Goal: Ask a question

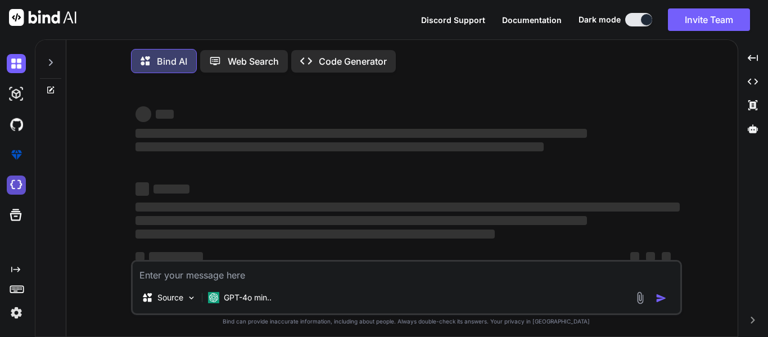
click at [16, 147] on img at bounding box center [16, 154] width 19 height 19
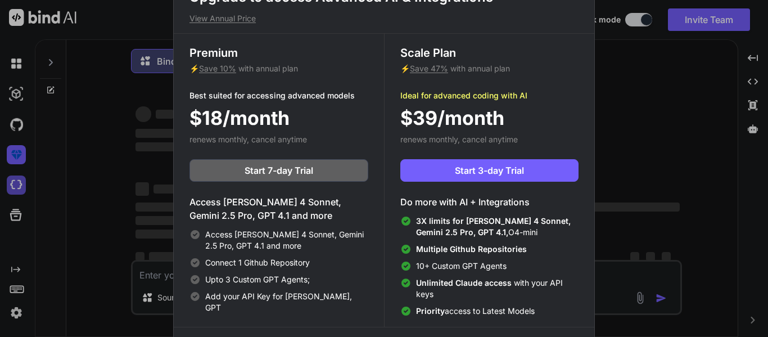
type textarea "x"
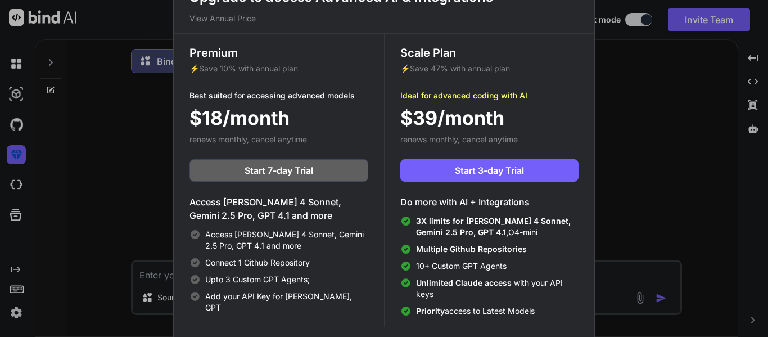
click at [91, 142] on div "Upgrade to access Advanced AI & Integrations View Annual Price Premium ⚡ Save 1…" at bounding box center [384, 168] width 768 height 337
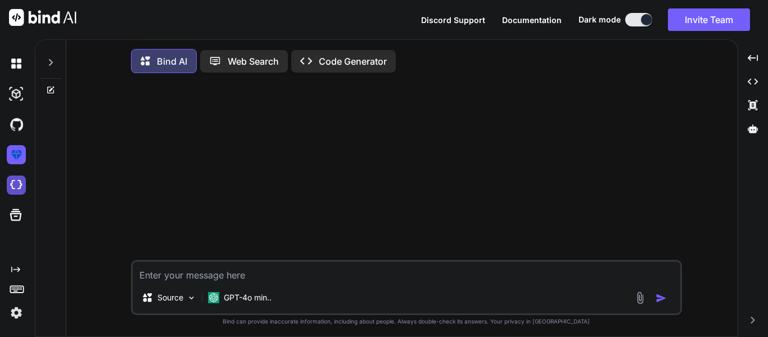
click at [10, 187] on img at bounding box center [16, 184] width 19 height 19
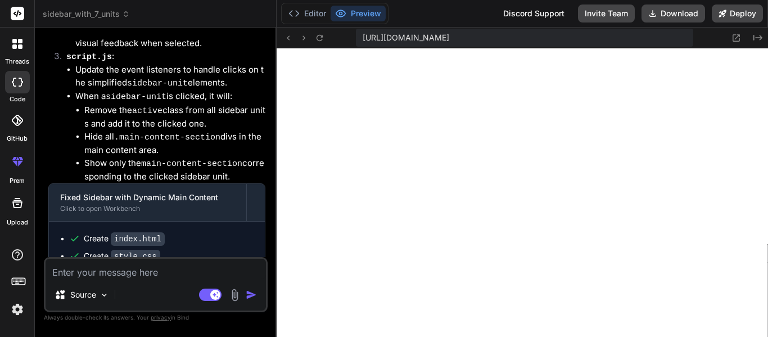
scroll to position [1762, 0]
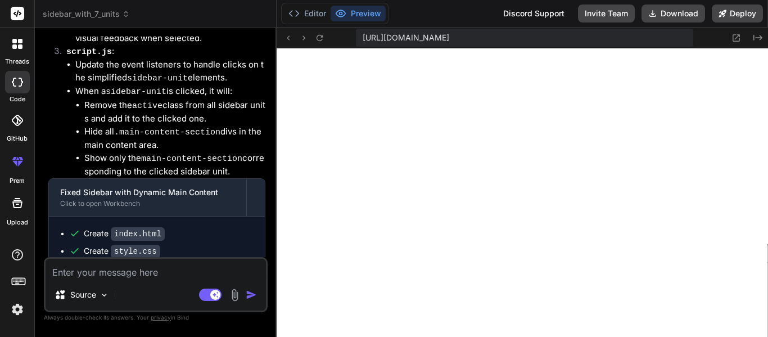
click at [26, 53] on div at bounding box center [18, 44] width 24 height 24
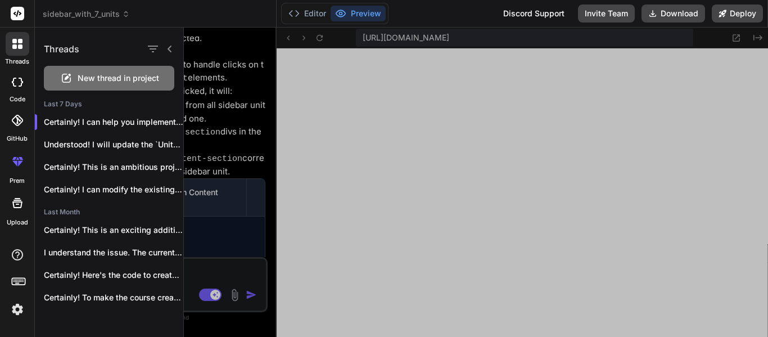
click at [72, 80] on icon at bounding box center [66, 77] width 13 height 13
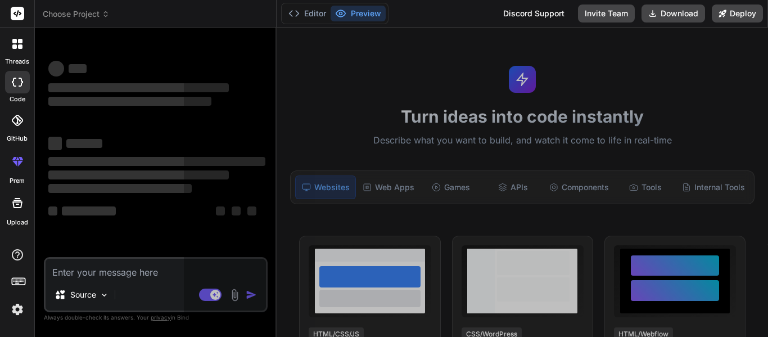
scroll to position [236, 0]
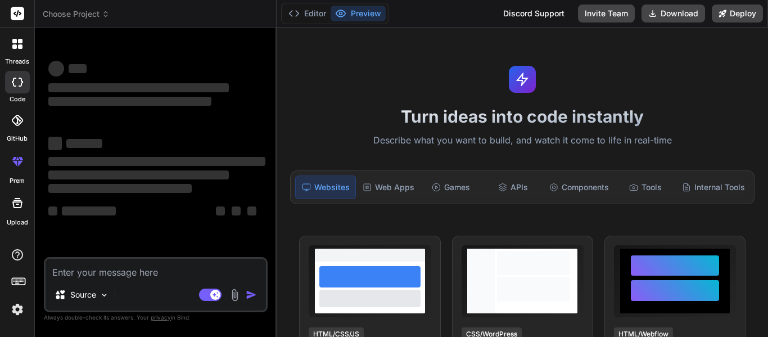
click at [141, 269] on textarea at bounding box center [156, 269] width 220 height 20
type textarea "x"
type textarea "W"
type textarea "x"
type textarea "We"
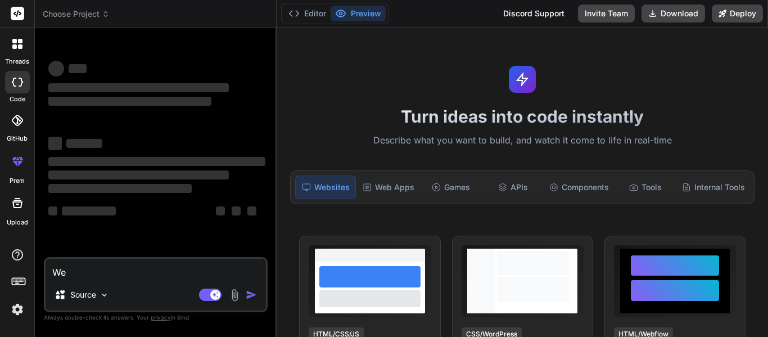
type textarea "x"
type textarea "Wer"
type textarea "x"
type textarea "Were"
type textarea "x"
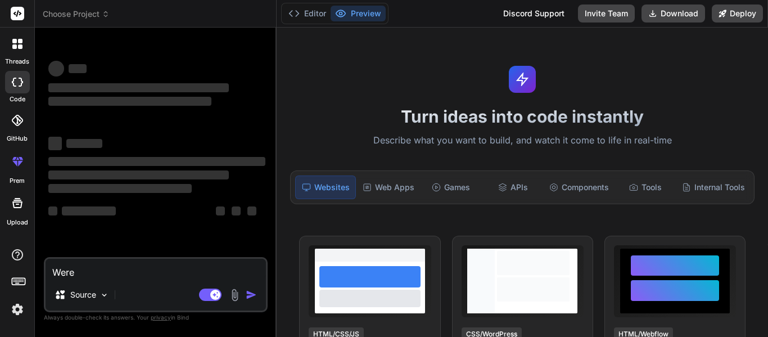
type textarea "Were"
type textarea "x"
type textarea "Were a"
type textarea "x"
type textarea "Were ar"
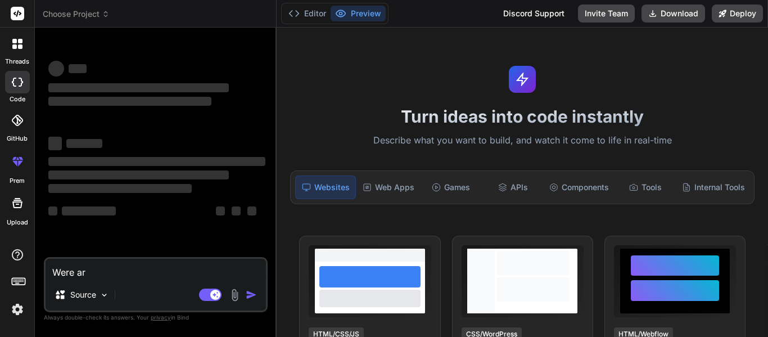
type textarea "x"
type textarea "Were are"
type textarea "We're are"
type textarea "x"
type textarea "We're are t"
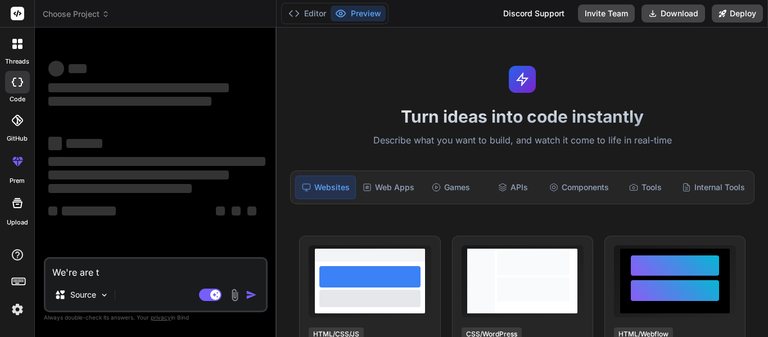
type textarea "x"
type textarea "We're are try"
type textarea "x"
type textarea "We're are tryi"
type textarea "x"
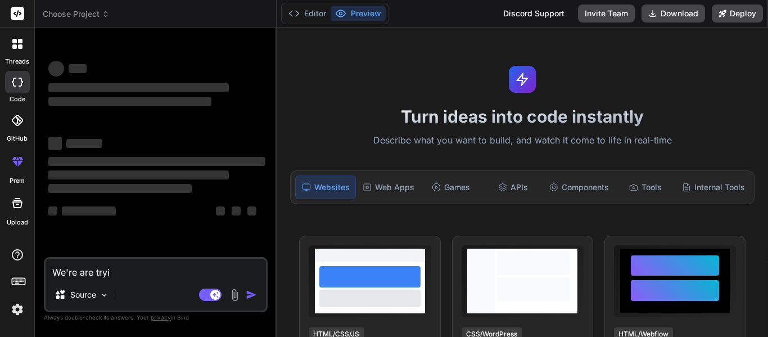
type textarea "We're are tryin"
type textarea "x"
type textarea "We're are trying"
type textarea "x"
type textarea "We're are trying"
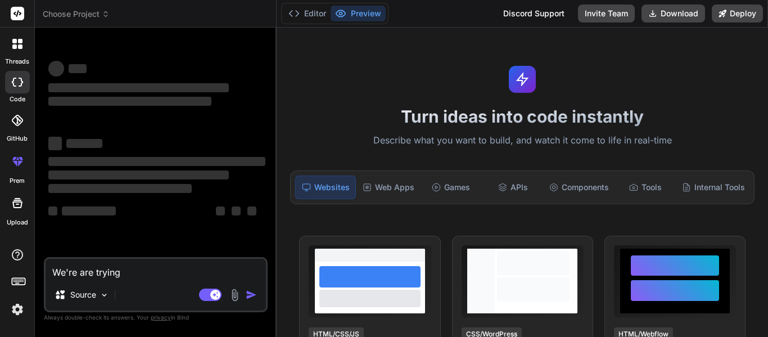
type textarea "x"
type textarea "We're are trying t"
type textarea "x"
type textarea "We're are trying to"
type textarea "x"
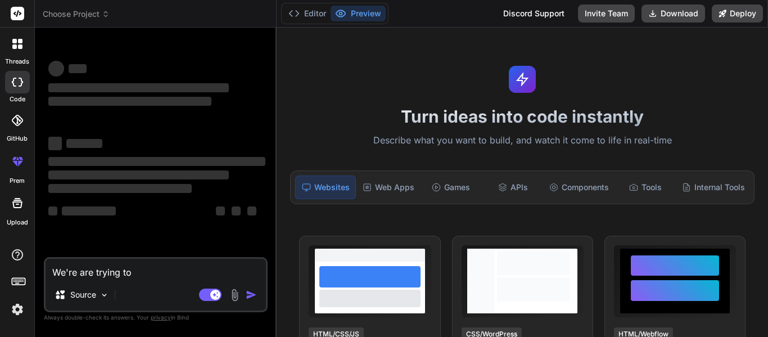
type textarea "We're are trying to"
type textarea "x"
type textarea "We're are trying to c"
type textarea "x"
type textarea "We're are trying to cr"
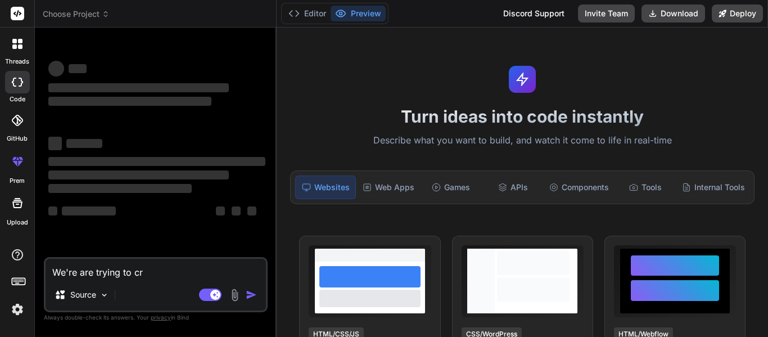
type textarea "x"
type textarea "We're are trying to cre"
type textarea "x"
type textarea "We're are trying to creat"
type textarea "x"
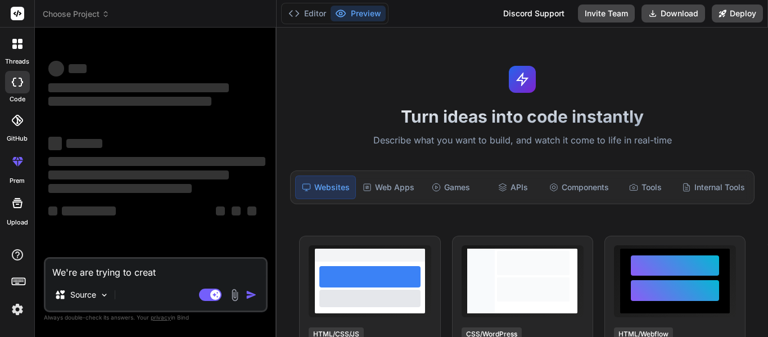
type textarea "We're are trying to create"
type textarea "x"
type textarea "We're are trying to create"
type textarea "x"
type textarea "We're are trying to create a"
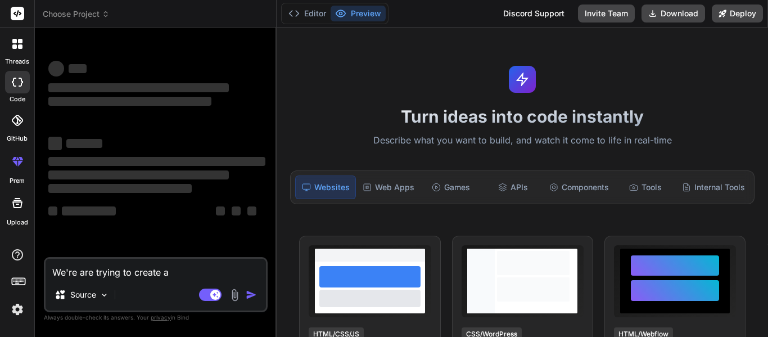
type textarea "x"
type textarea "We're are trying to create a"
type textarea "x"
type textarea "We're are trying to create a h"
type textarea "x"
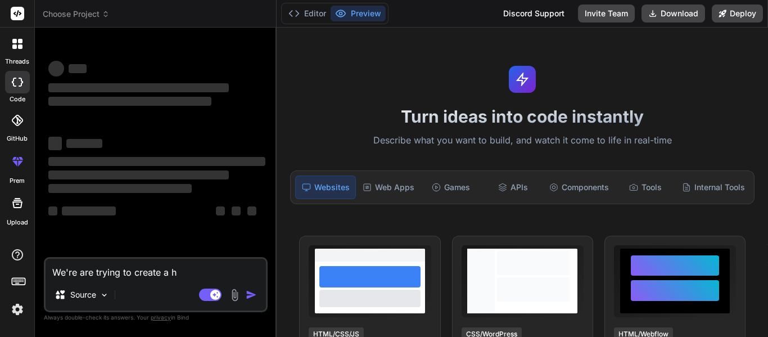
type textarea "We're are trying to create a ho"
type textarea "x"
type textarea "We're are trying to create a hom"
type textarea "x"
type textarea "We're are trying to create a home"
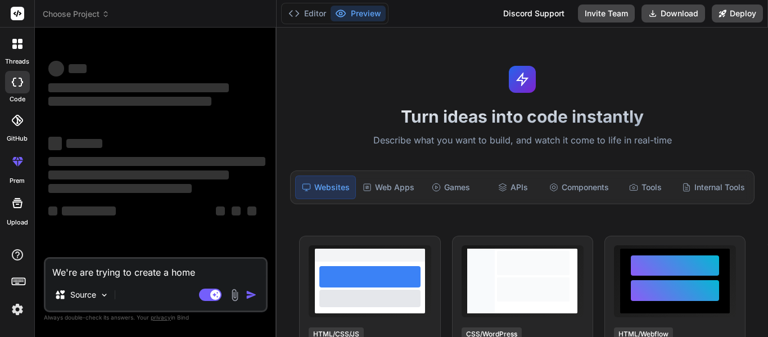
type textarea "x"
type textarea "We're are trying to create a homep"
type textarea "x"
type textarea "We're are trying to create a homepa"
type textarea "x"
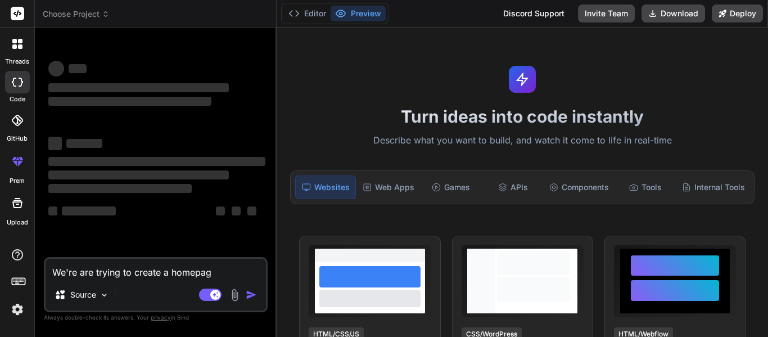
type textarea "We're are trying to create a homepage"
type textarea "x"
type textarea "We're are trying to create a homepage."
type textarea "x"
type textarea "We're are trying to create a homepage."
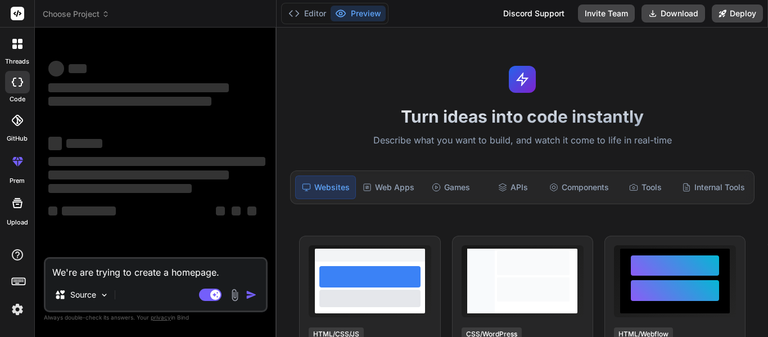
type textarea "x"
type textarea "We're are trying to create a homepage. I"
type textarea "x"
type textarea "We're are trying to create a homepage. I"
type textarea "x"
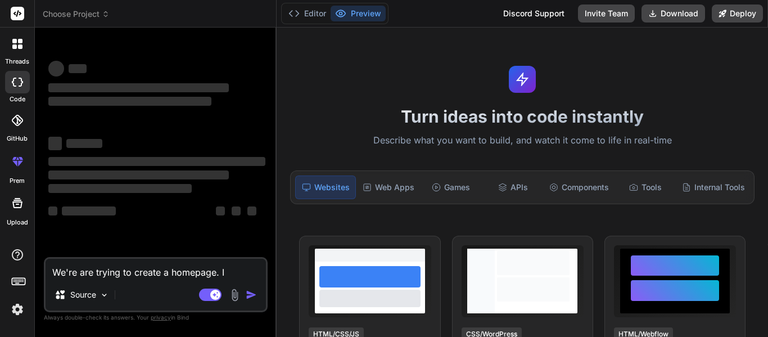
type textarea "We're are trying to create a homepage. I a"
type textarea "x"
type textarea "We're are trying to create a homepage. I am"
type textarea "x"
type textarea "We're are trying to create a homepage. I am"
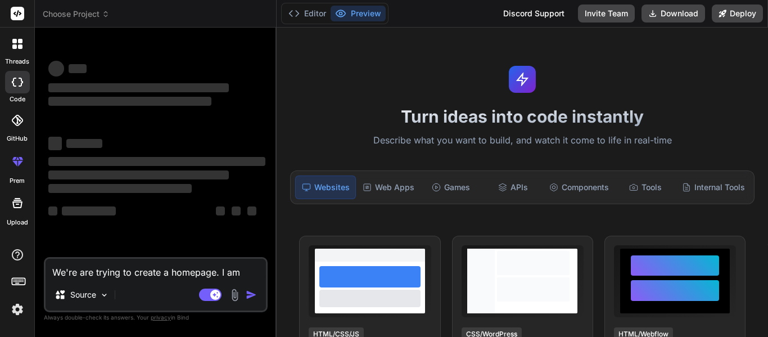
type textarea "x"
type textarea "We're are trying to create a homepage. I am g"
type textarea "x"
type textarea "We're are trying to create a homepage. I am go"
type textarea "x"
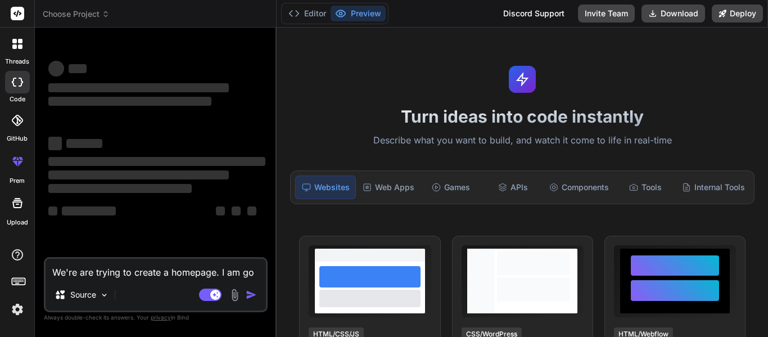
type textarea "We're are trying to create a homepage. I am goi"
type textarea "x"
type textarea "We're are trying to create a homepage. I am goin"
type textarea "x"
type textarea "We're are trying to create a homepage. I am going"
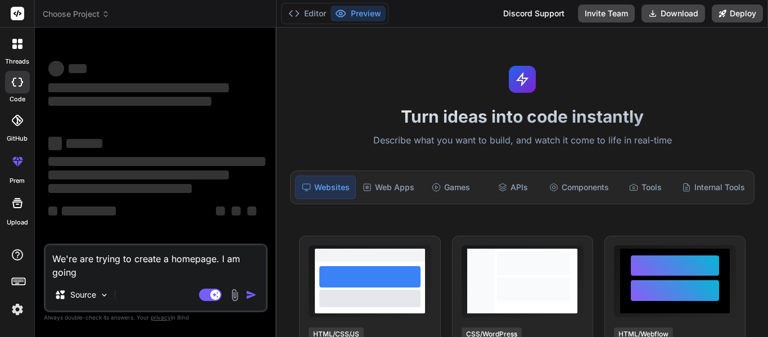
type textarea "x"
type textarea "We're are trying to create a homepage. I am going"
type textarea "x"
type textarea "We're are trying to create a homepage. I am going to"
type textarea "x"
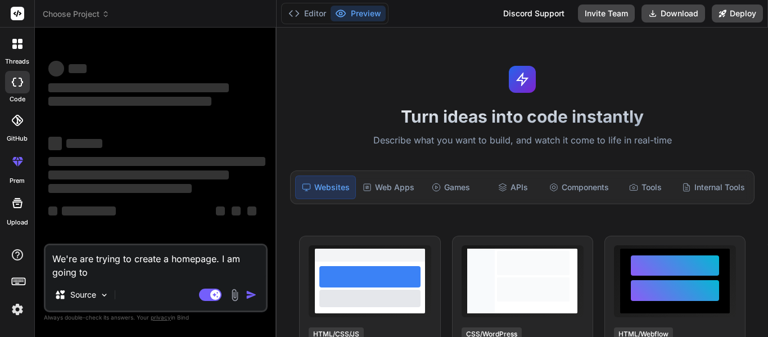
type textarea "We're are trying to create a homepage. I am going to"
type textarea "x"
type textarea "We're are trying to create a homepage. I am going to t"
type textarea "x"
type textarea "We're are trying to create a homepage. I am going to te"
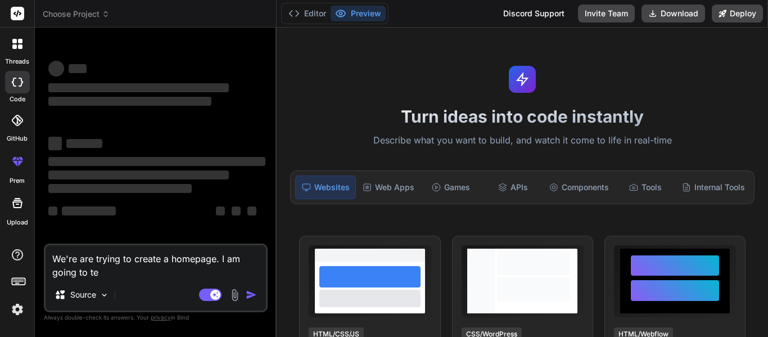
type textarea "x"
type textarea "We're are trying to create a homepage. I am going to tel"
type textarea "x"
type textarea "We're are trying to create a homepage. I am going to tell"
type textarea "x"
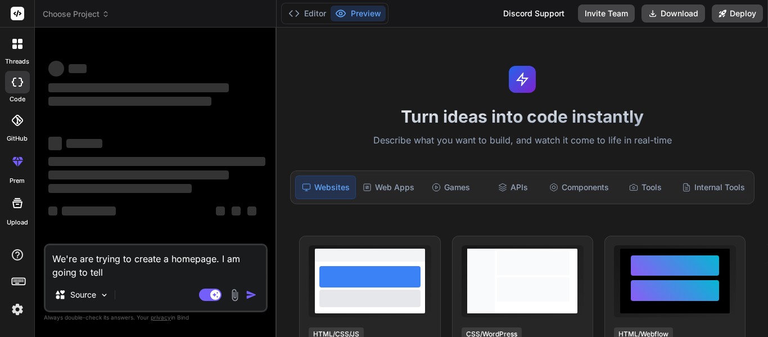
type textarea "We're are trying to create a homepage. I am going to tell y"
type textarea "x"
type textarea "We're are trying to create a homepage. I am going to tell yo"
type textarea "x"
type textarea "We're are trying to create a homepage. I am going to tell you"
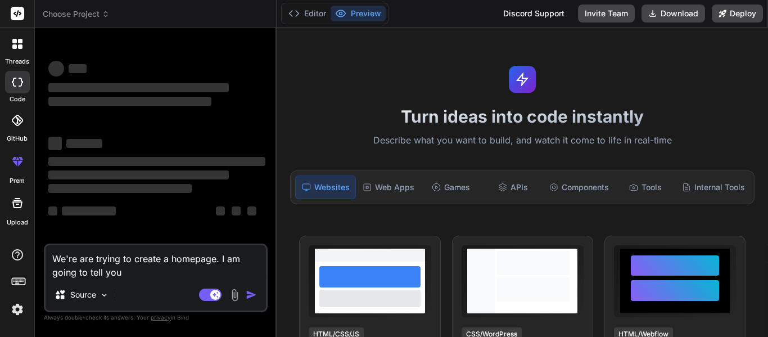
type textarea "x"
type textarea "We're are trying to create a homepage. I am going to tell you"
type textarea "x"
type textarea "We're are trying to create a homepage. I am going to tell you s"
type textarea "x"
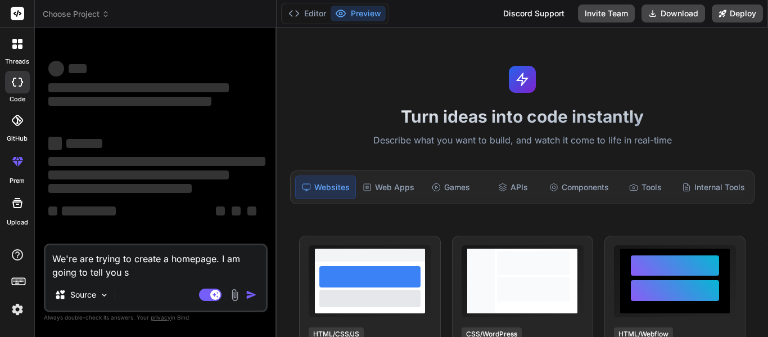
type textarea "We're are trying to create a homepage. I am going to tell you so"
type textarea "x"
type textarea "We're are trying to create a homepage. I am going to tell you some"
type textarea "x"
type textarea "We're are trying to create a homepage. I am going to tell you some"
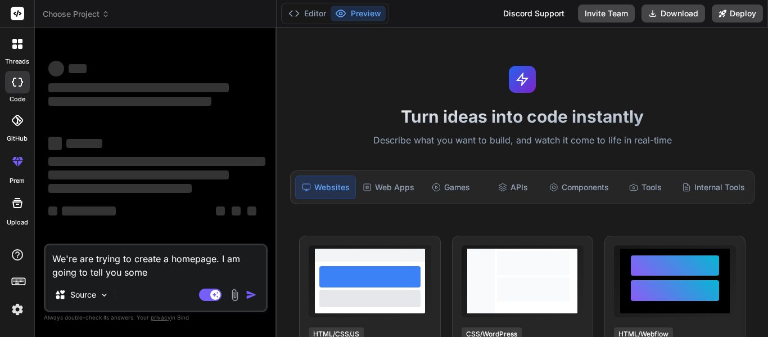
type textarea "x"
type textarea "We're are trying to create a homepage. I am going to tell you some t"
type textarea "x"
type textarea "We're are trying to create a homepage. I am going to tell you some te"
type textarea "x"
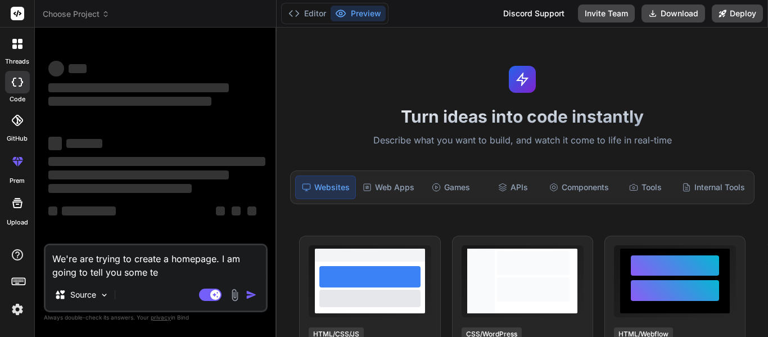
type textarea "We're are trying to create a homepage. I am going to tell you some tem"
type textarea "x"
type textarea "We're are trying to create a homepage. I am going to tell you some temp"
type textarea "x"
type textarea "We're are trying to create a homepage. I am going to tell you some templ"
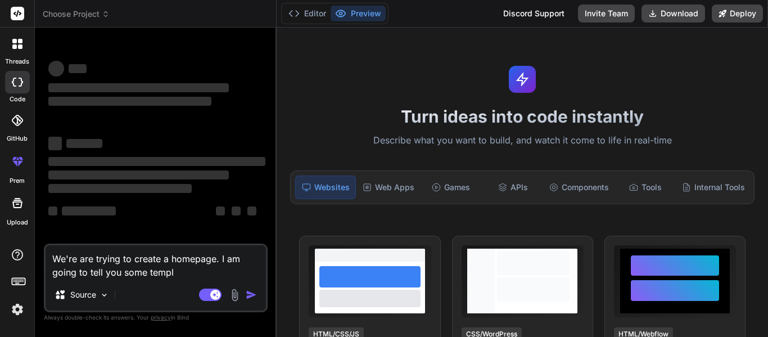
type textarea "x"
type textarea "We're are trying to create a homepage. I am going to tell you some templa"
type textarea "x"
type textarea "We're are trying to create a homepage. I am going to tell you some templat"
type textarea "x"
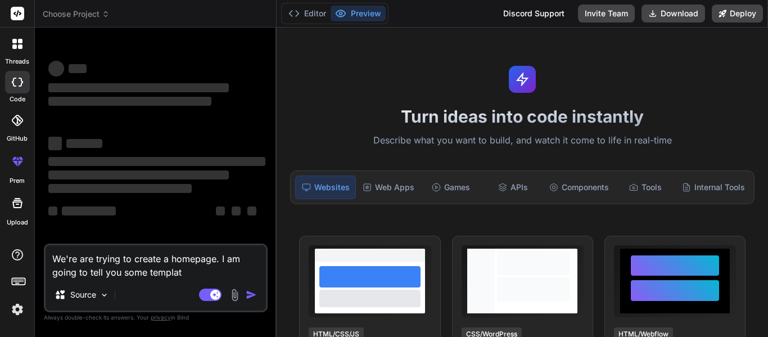
type textarea "We're are trying to create a homepage. I am going to tell you some template"
type textarea "x"
type textarea "We're are trying to create a homepage. I am going to tell you some template"
type textarea "x"
type textarea "We're are trying to create a homepage. I am going to tell you some template s"
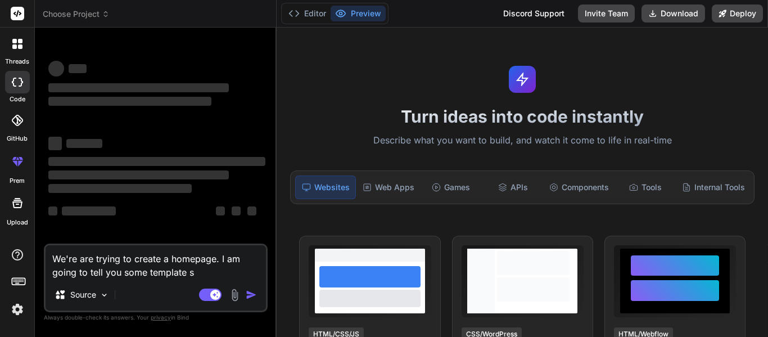
type textarea "x"
type textarea "We're are trying to create a homepage. I am going to tell you some template se"
type textarea "x"
type textarea "We're are trying to create a homepage. I am going to tell you some template sec"
type textarea "x"
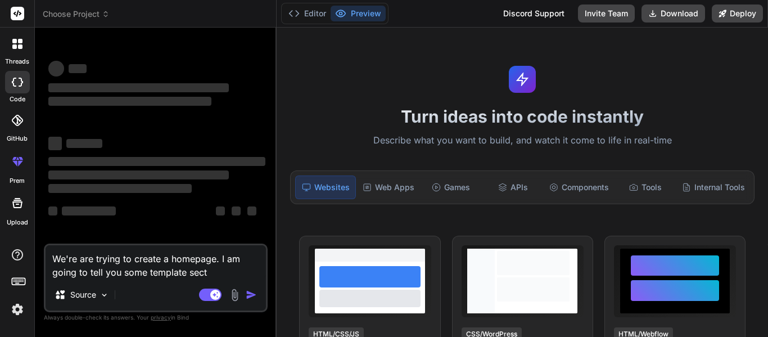
type textarea "We're are trying to create a homepage. I am going to tell you some template sec…"
type textarea "x"
type textarea "We're are trying to create a homepage. I am going to tell you some template sec…"
type textarea "x"
type textarea "We're are trying to create a homepage. I am going to tell you some template sec…"
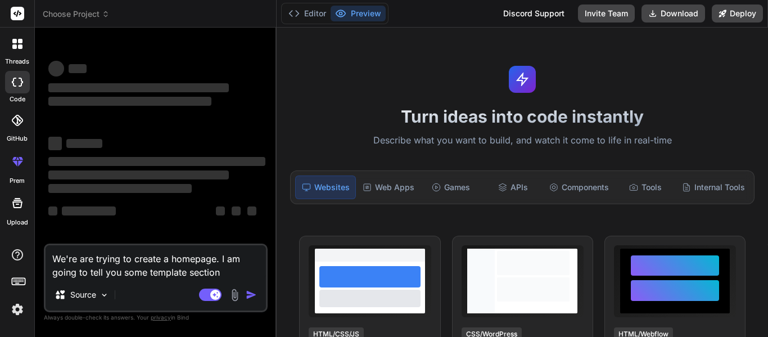
type textarea "x"
type textarea "We're are trying to create a homepage. I am going to tell you some template sec…"
type textarea "x"
type textarea "We're are trying to create a homepage. I am going to tell you some template sec…"
type textarea "x"
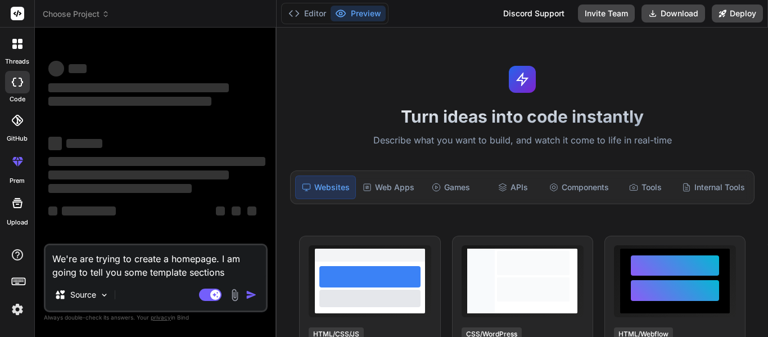
type textarea "We're are trying to create a homepage. I am going to tell you some template sec…"
type textarea "x"
type textarea "We're are trying to create a homepage. I am going to tell you some template sec…"
type textarea "x"
type textarea "We're are trying to create a homepage. I am going to tell you some template sec…"
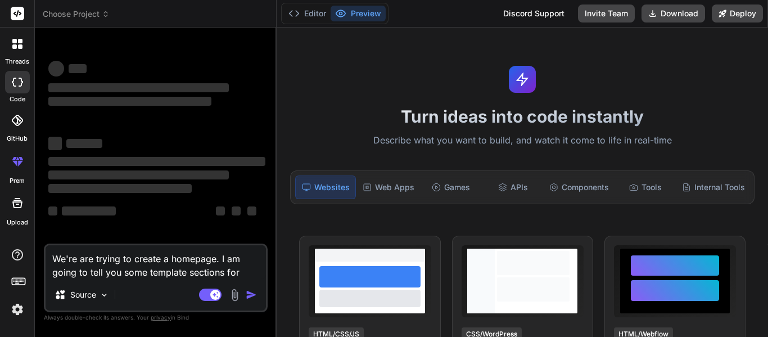
type textarea "x"
type textarea "We're are trying to create a homepage. I am going to tell you some template sec…"
type textarea "x"
type textarea "We're are trying to create a homepage. I am going to tell you some template sec…"
type textarea "x"
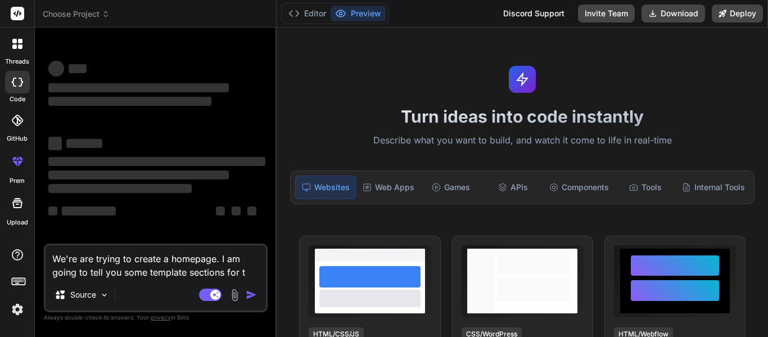
type textarea "We're are trying to create a homepage. I am going to tell you some template sec…"
type textarea "x"
type textarea "We're are trying to create a homepage. I am going to tell you some template sec…"
type textarea "x"
type textarea "We're are trying to create a homepage. I am going to tell you some template sec…"
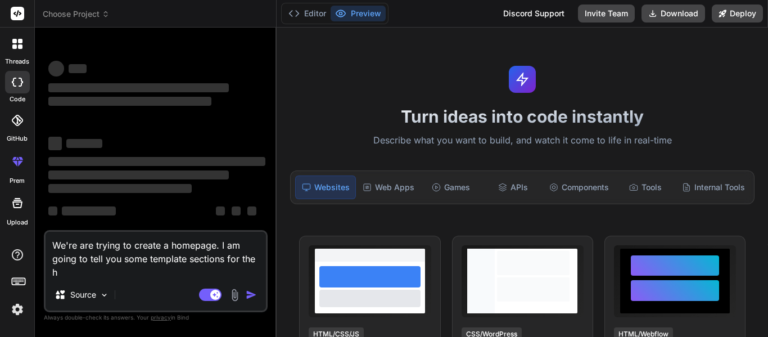
type textarea "x"
type textarea "We're are trying to create a homepage. I am going to tell you some template sec…"
type textarea "x"
type textarea "We're are trying to create a homepage. I am going to tell you some template sec…"
type textarea "x"
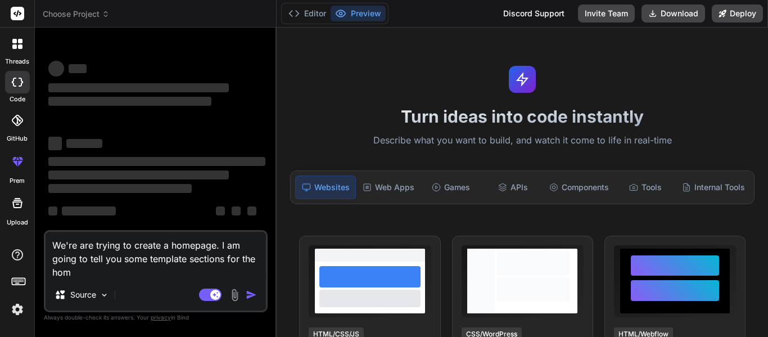
type textarea "We're are trying to create a homepage. I am going to tell you some template sec…"
type textarea "x"
type textarea "We're are trying to create a homepage. I am going to tell you some template sec…"
type textarea "x"
type textarea "We're are trying to create a homepage. I am going to tell you some template sec…"
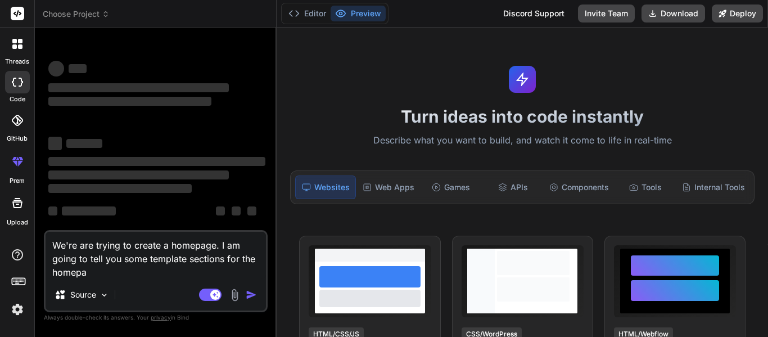
type textarea "x"
type textarea "We're are trying to create a homepage. I am going to tell you some template sec…"
type textarea "x"
type textarea "We're are trying to create a homepage. I am going to tell you some template sec…"
type textarea "x"
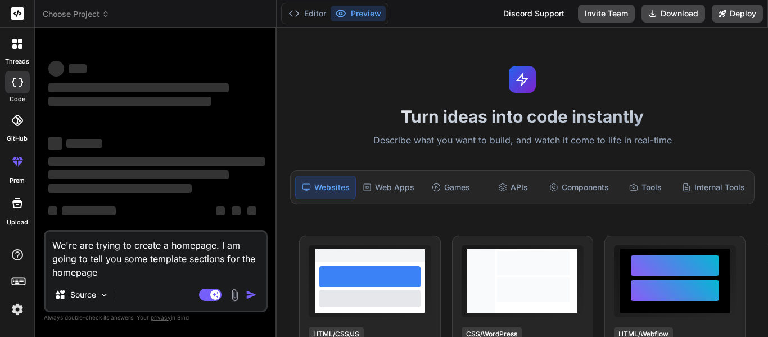
type textarea "We're are trying to create a homepage. I am going to tell you some template sec…"
type textarea "x"
type textarea "We're are trying to create a homepage. I am going to tell you some template sec…"
type textarea "x"
type textarea "We're are trying to create a homepage. I am going to tell you some template sec…"
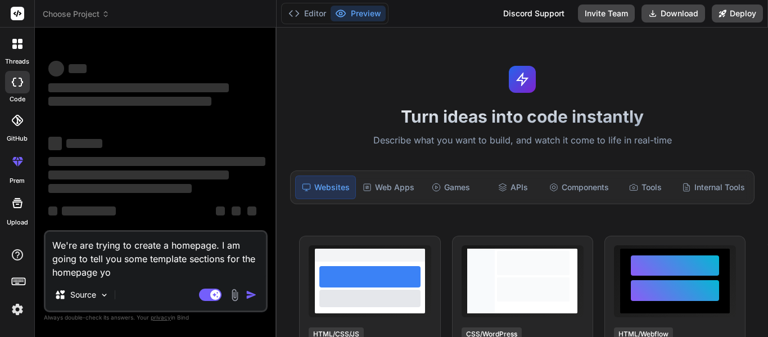
type textarea "x"
type textarea "We're are trying to create a homepage. I am going to tell you some template sec…"
type textarea "x"
type textarea "We're are trying to create a homepage. I am going to tell you some template sec…"
type textarea "x"
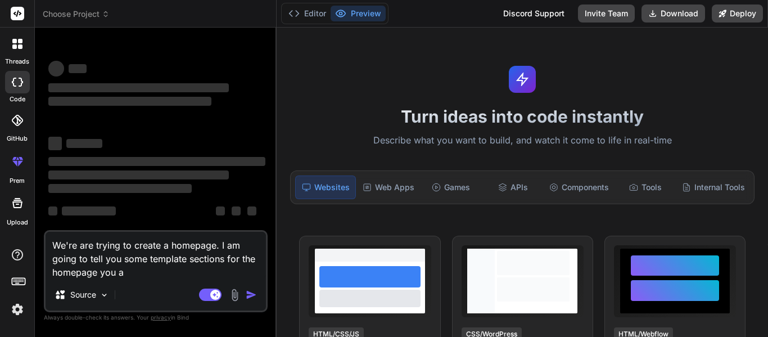
type textarea "We're are trying to create a homepage. I am going to tell you some template sec…"
type textarea "x"
type textarea "We're are trying to create a homepage. I am going to tell you some template sec…"
type textarea "x"
type textarea "We're are trying to create a homepage. I am going to tell you some template sec…"
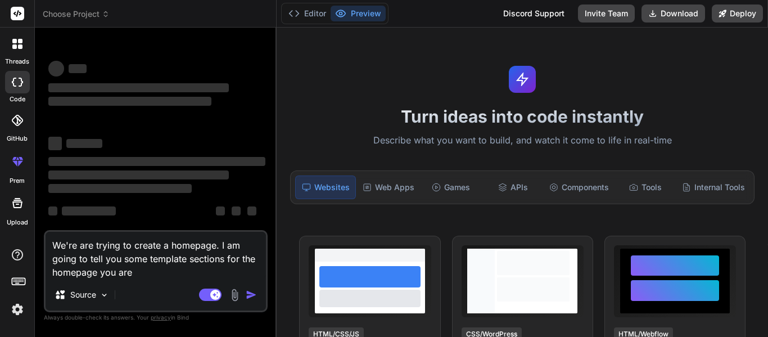
type textarea "x"
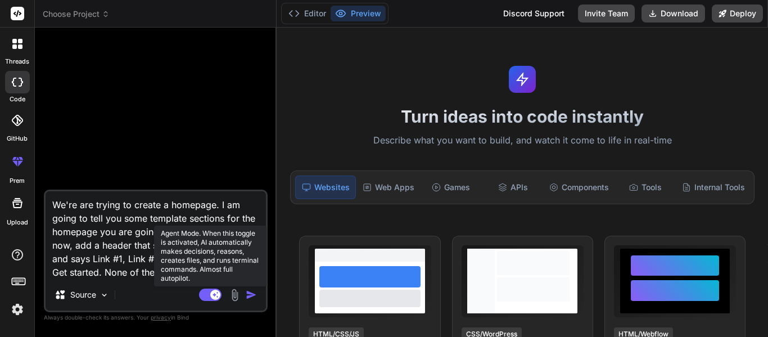
click at [204, 296] on rect at bounding box center [210, 295] width 22 height 12
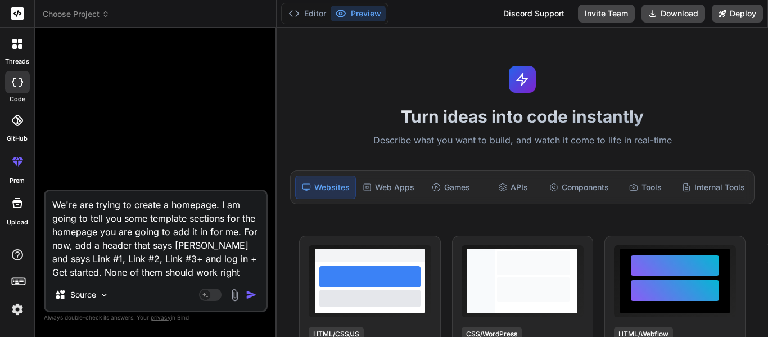
click at [118, 252] on textarea "We're are trying to create a homepage. I am going to tell you some template sec…" at bounding box center [156, 235] width 220 height 88
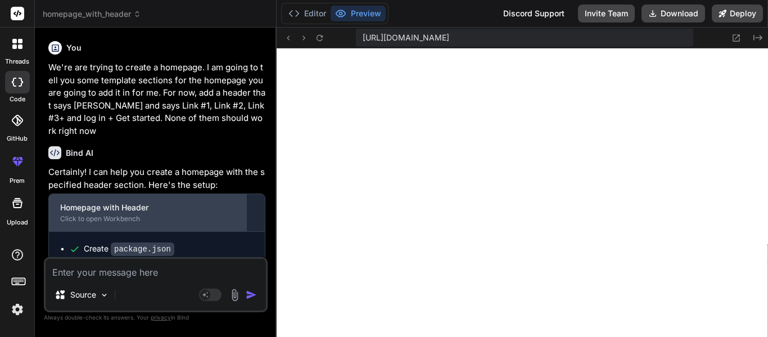
scroll to position [198, 0]
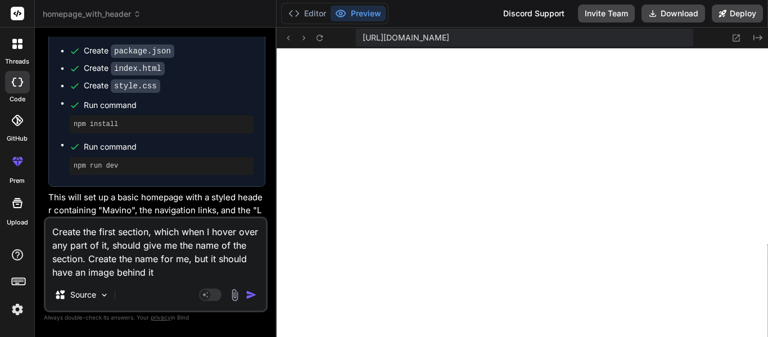
click at [147, 235] on textarea "Create the first section, which when I hover over any part of it, should give m…" at bounding box center [156, 248] width 220 height 61
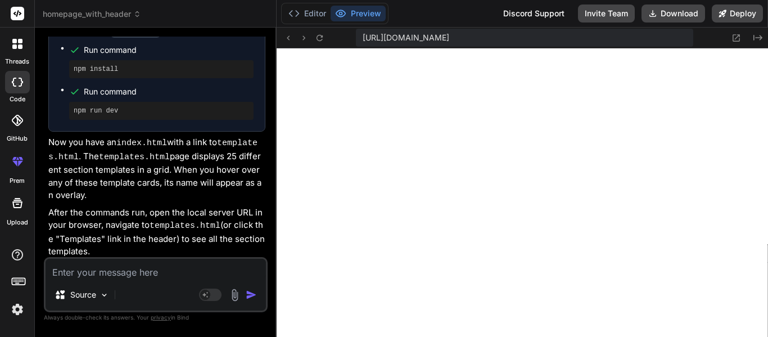
scroll to position [1451, 0]
click at [102, 278] on textarea at bounding box center [156, 269] width 220 height 20
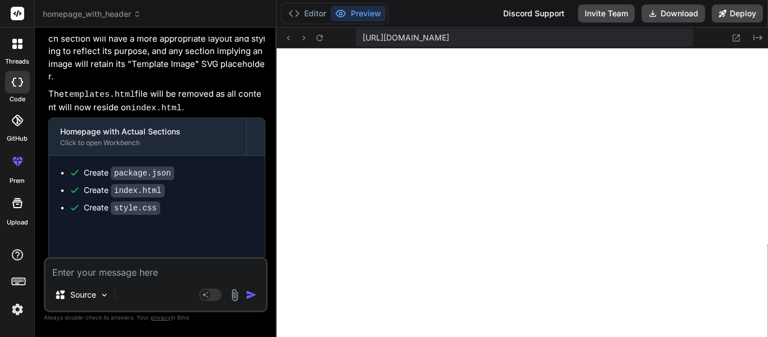
scroll to position [2711, 0]
